Goal: Find specific page/section: Find specific page/section

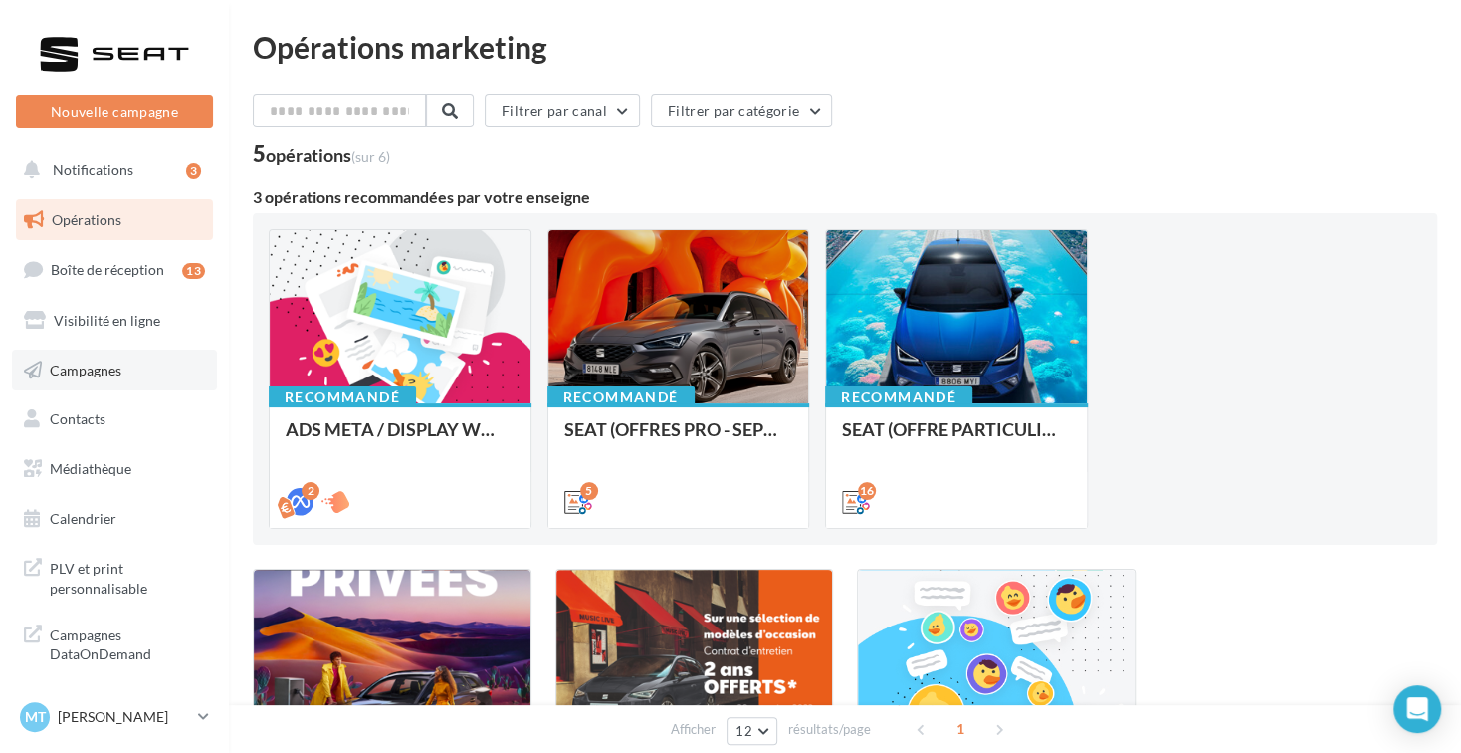
click at [56, 377] on span "Campagnes" at bounding box center [86, 368] width 72 height 17
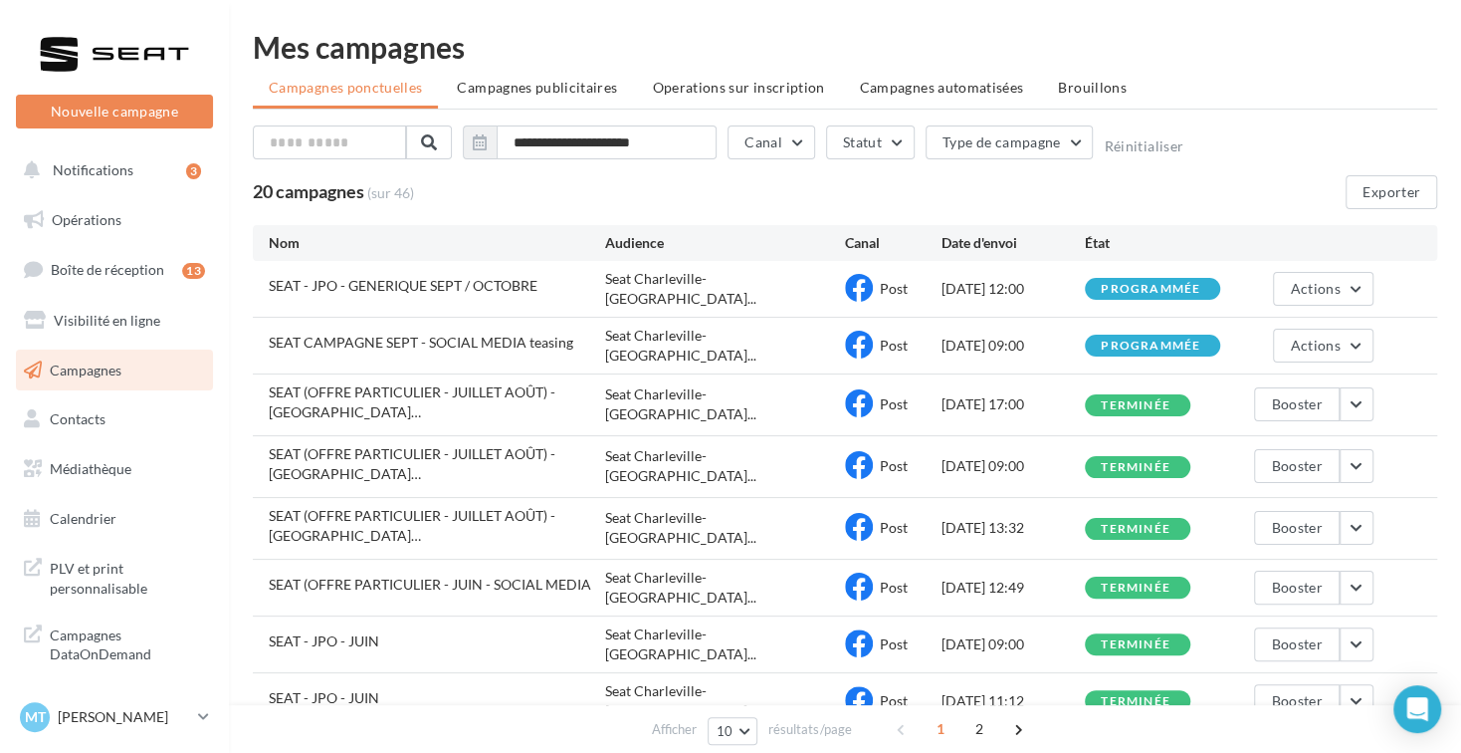
click at [772, 277] on div "Seat Charleville-[GEOGRAPHIC_DATA]..." at bounding box center [725, 289] width 240 height 40
click at [342, 285] on span "SEAT - JPO - GENERIQUE SEPT / OCTOBRE" at bounding box center [403, 285] width 269 height 17
click at [861, 280] on icon at bounding box center [859, 288] width 28 height 28
click at [162, 702] on div "MT MARIE THEVENET SEAT-CHARLEVILLE" at bounding box center [105, 717] width 170 height 30
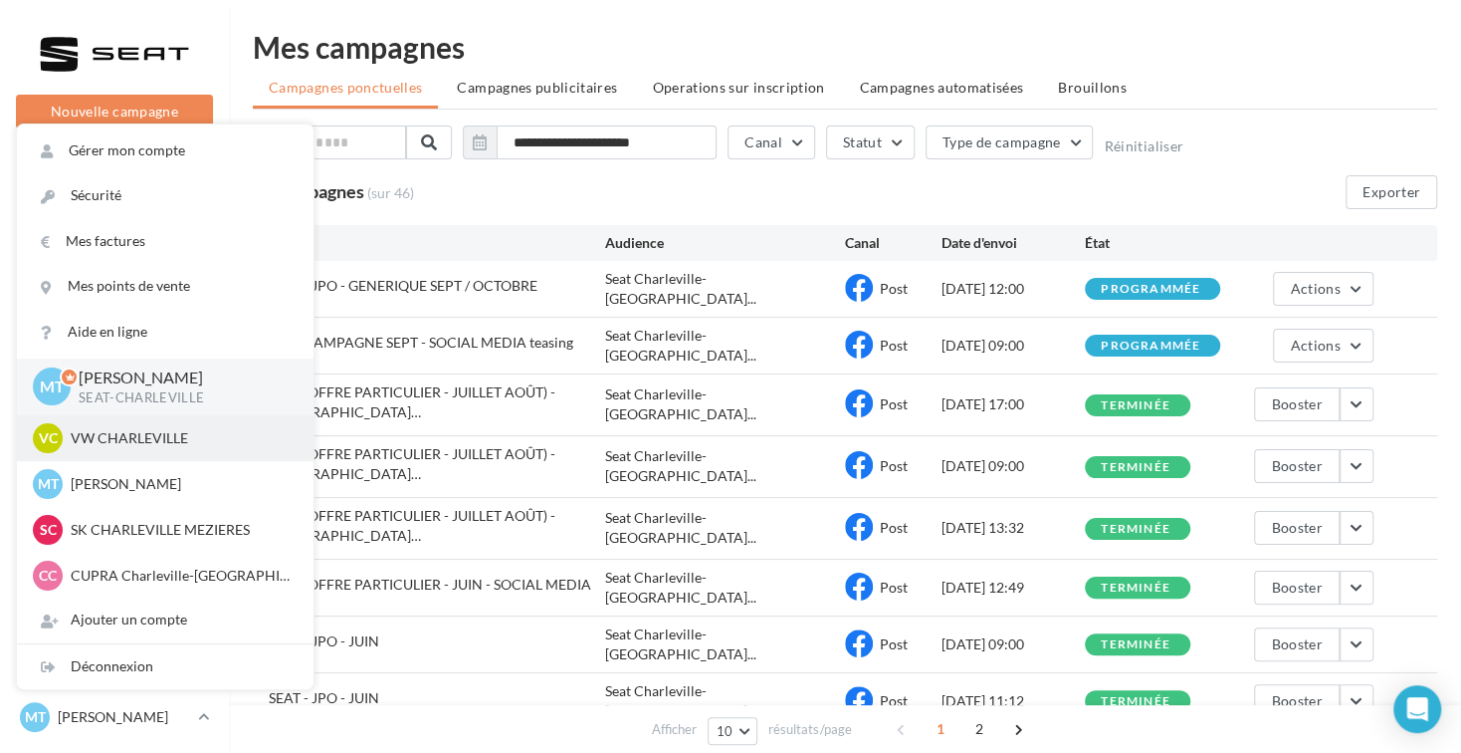
click at [165, 442] on p "VW CHARLEVILLE" at bounding box center [180, 438] width 219 height 20
